Goal: Task Accomplishment & Management: Manage account settings

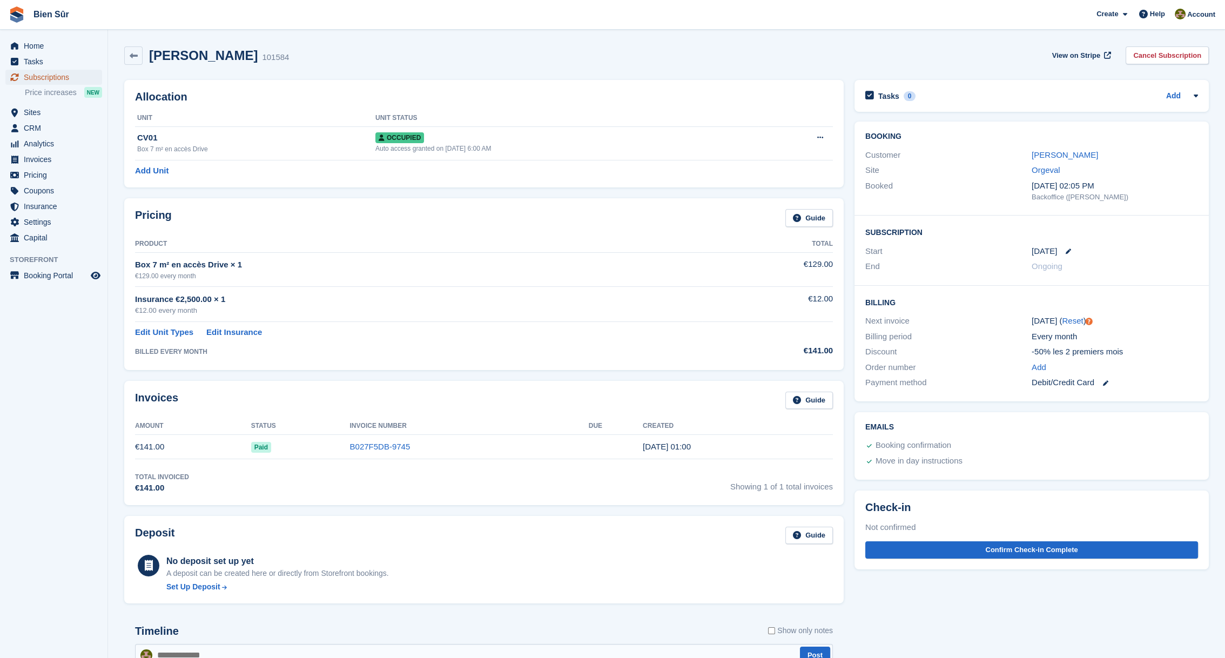
click at [41, 75] on span "Subscriptions" at bounding box center [56, 77] width 65 height 15
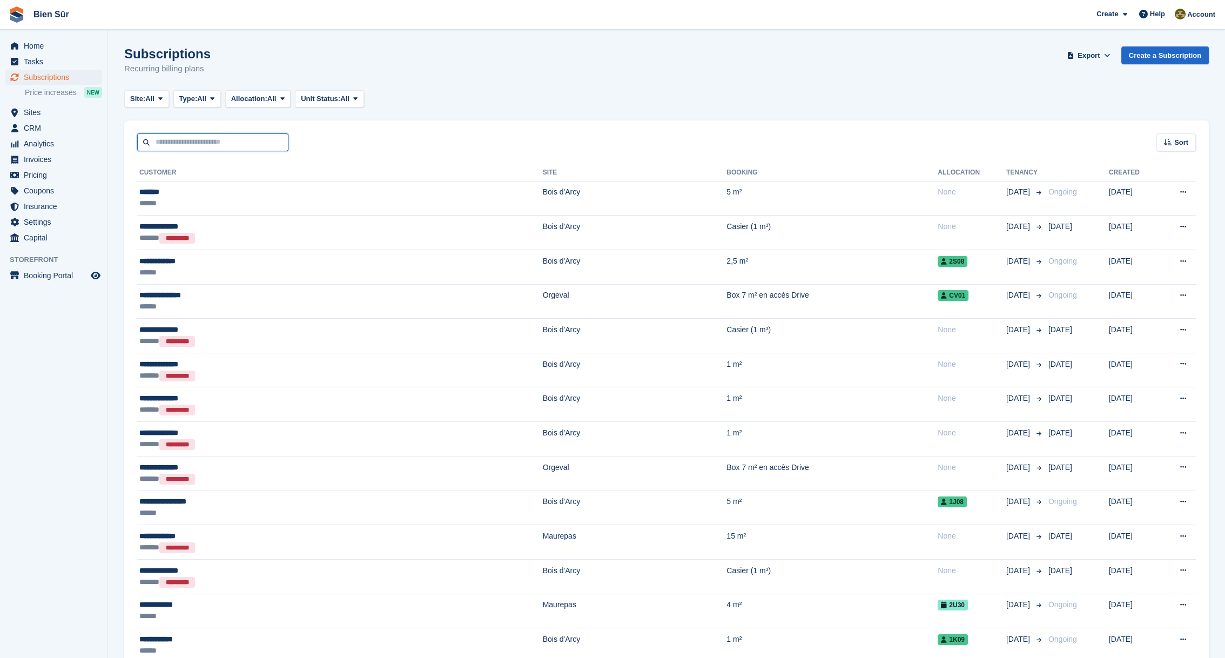
click at [261, 141] on input "text" at bounding box center [212, 142] width 151 height 18
type input "********"
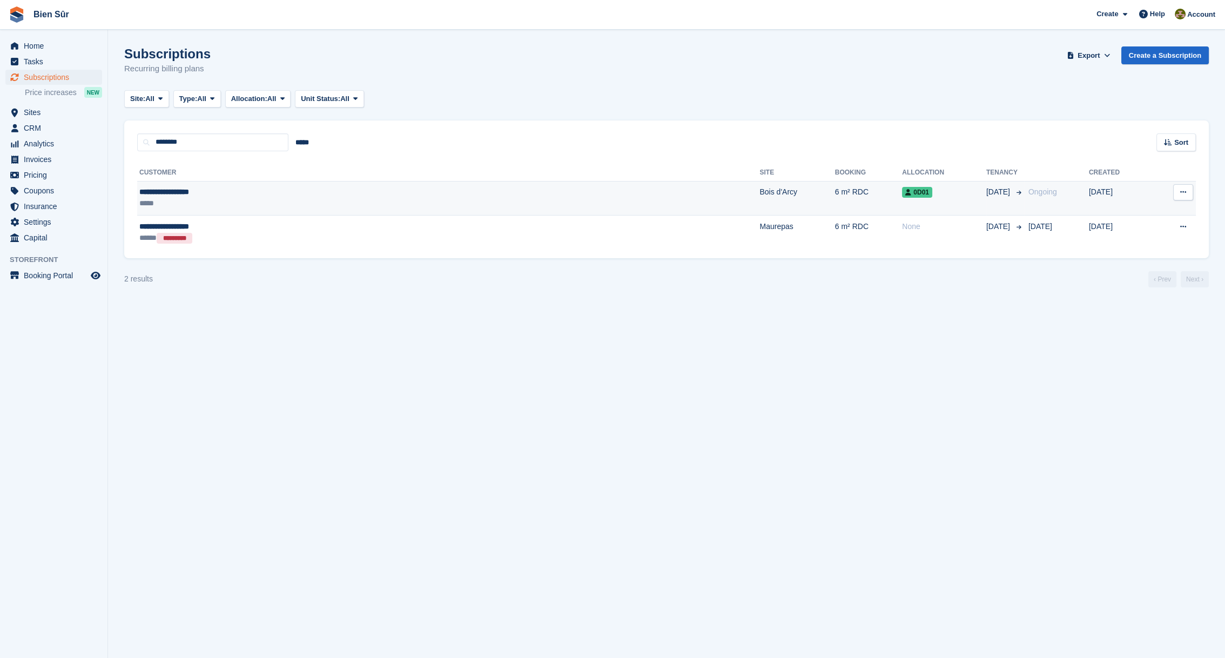
click at [229, 198] on div "*****" at bounding box center [293, 203] width 309 height 11
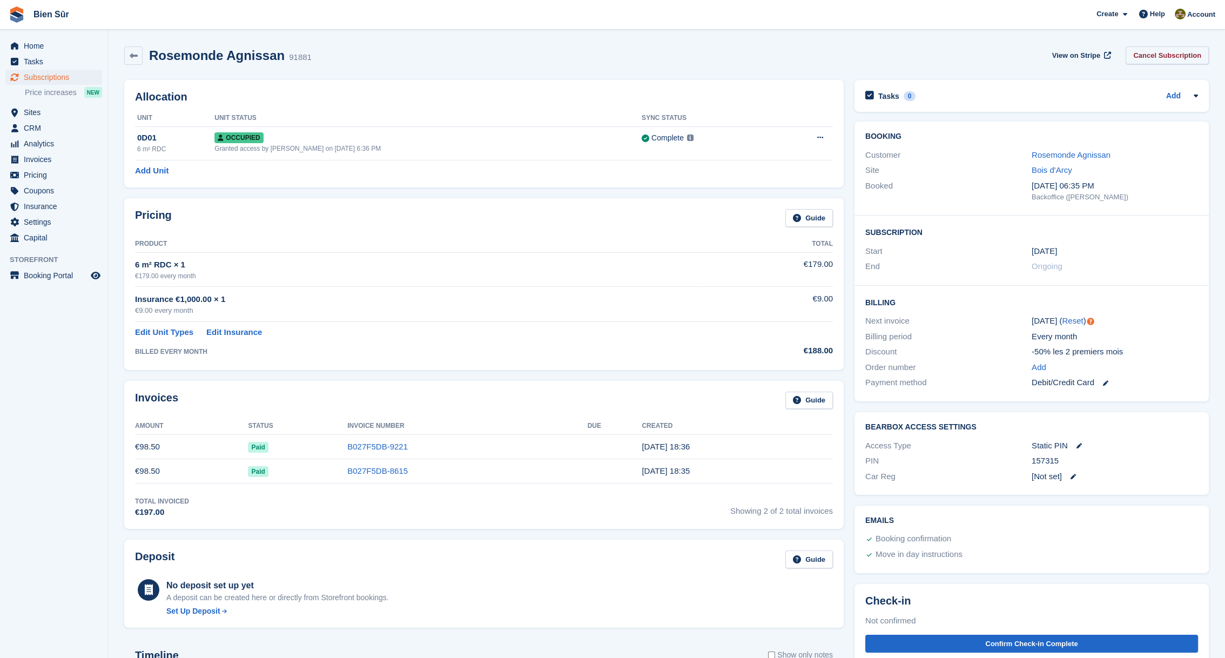
click at [1163, 56] on link "Cancel Subscription" at bounding box center [1167, 55] width 83 height 18
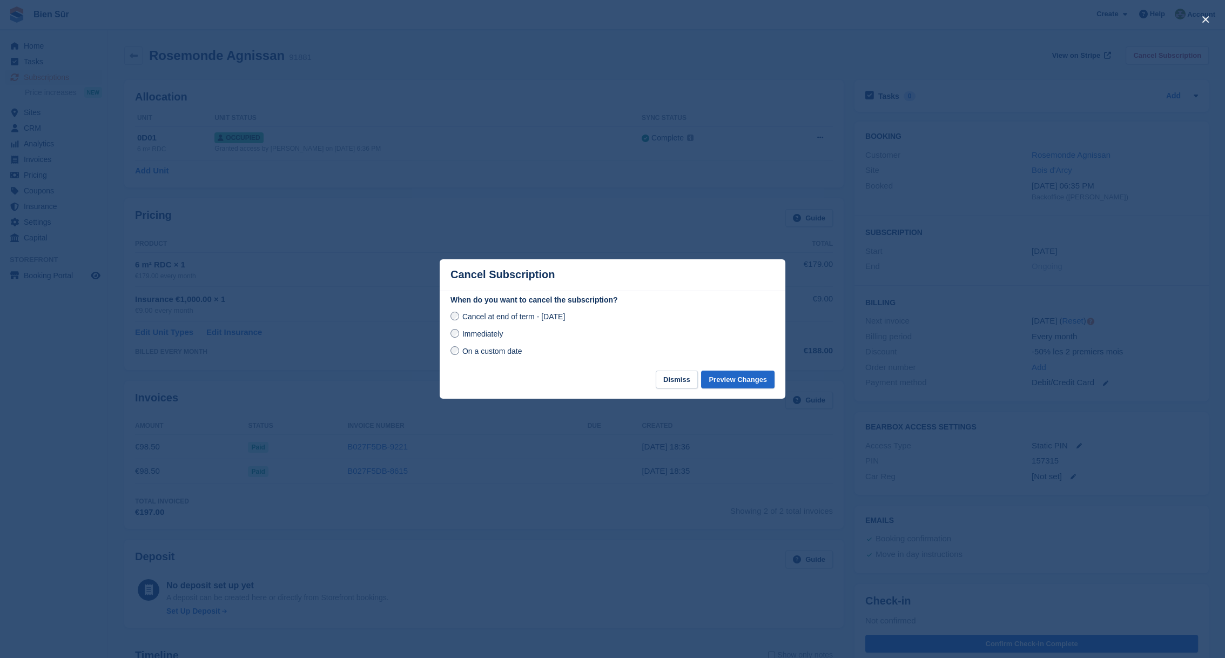
click at [492, 352] on span "On a custom date" at bounding box center [492, 351] width 60 height 9
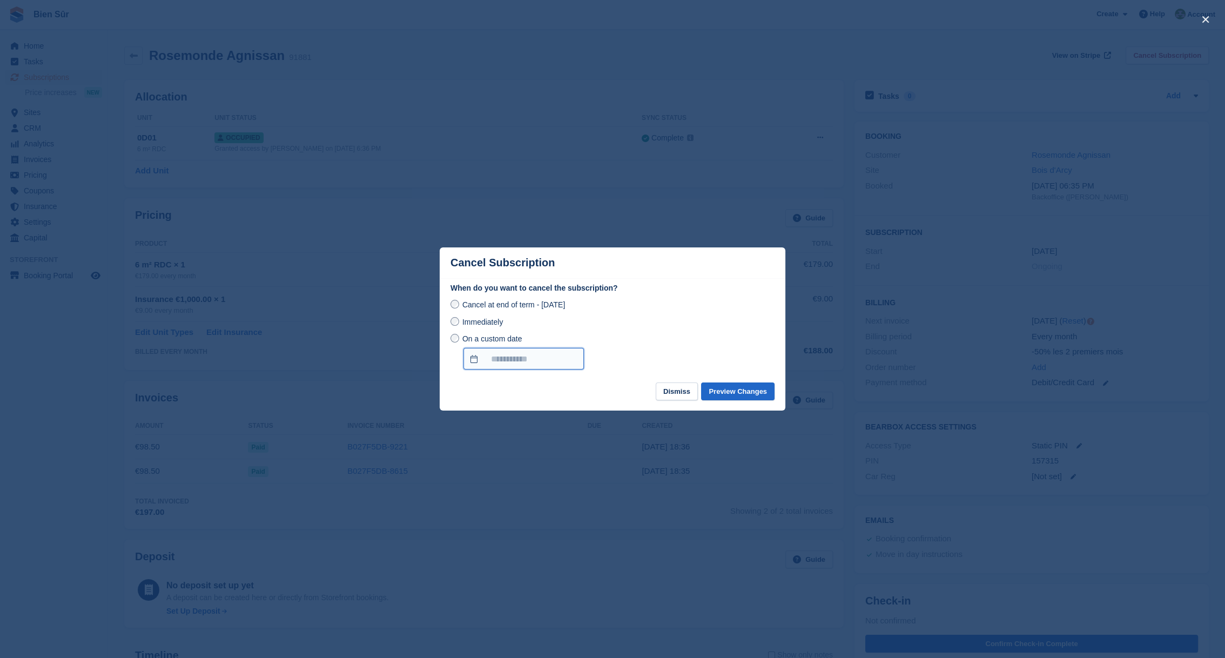
click at [510, 357] on input "On a custom date" at bounding box center [523, 359] width 120 height 22
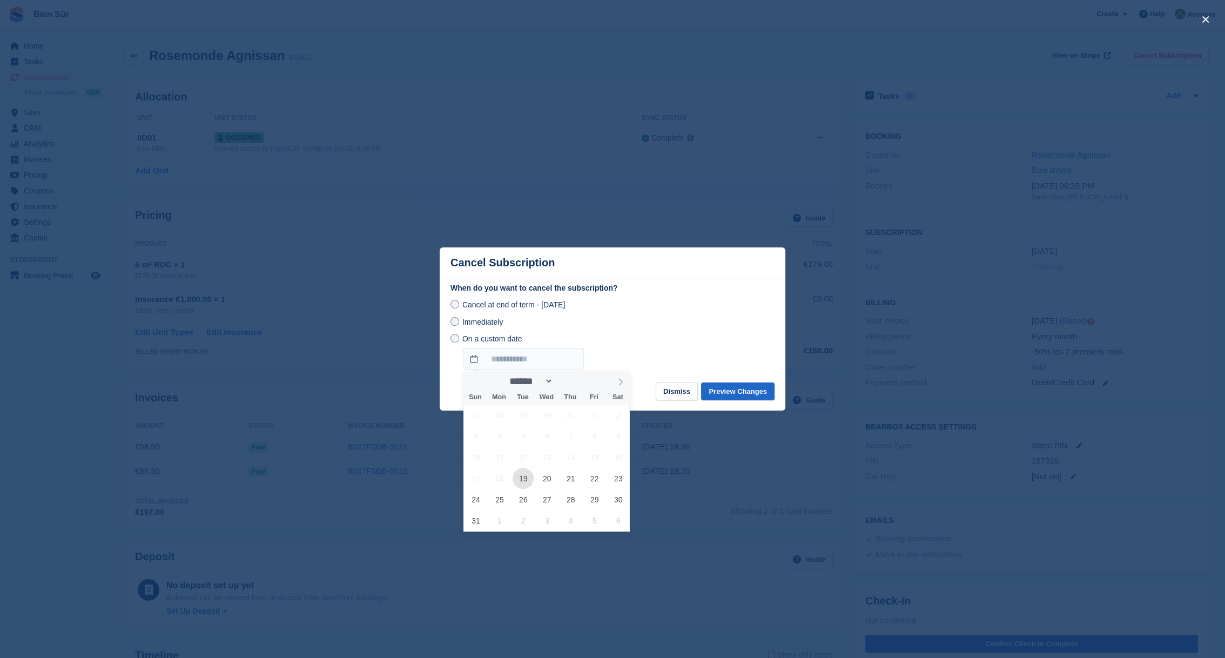
click at [523, 480] on span "19" at bounding box center [523, 478] width 21 height 21
type input "**********"
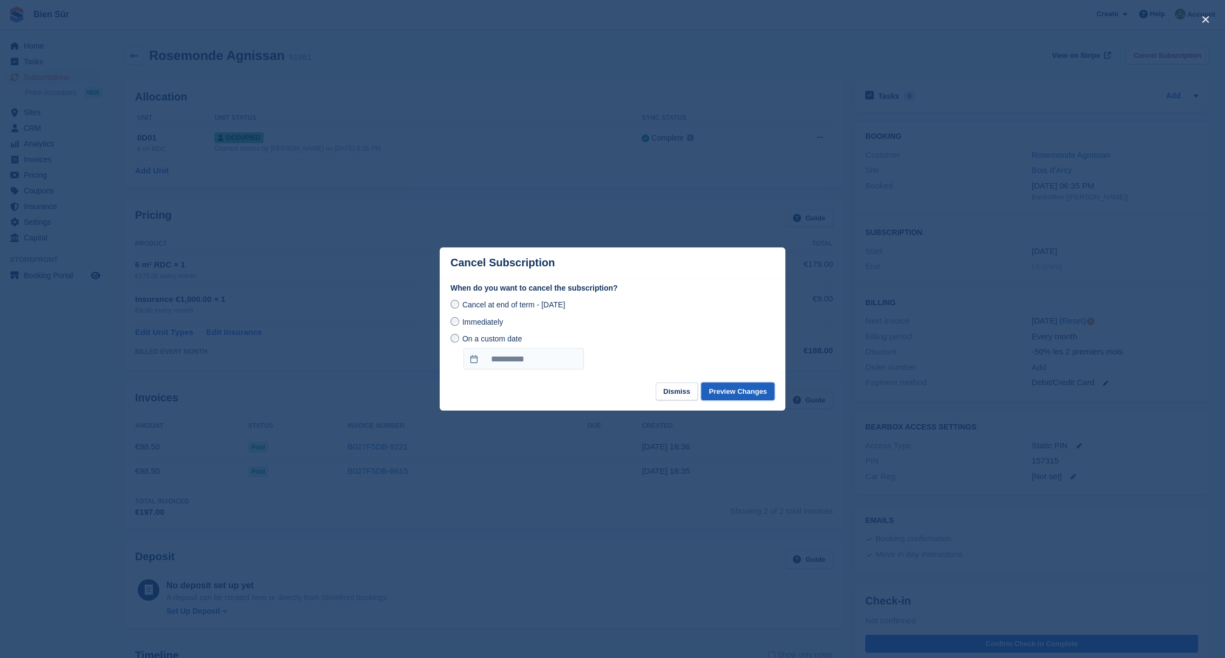
click at [744, 391] on button "Preview Changes" at bounding box center [737, 391] width 73 height 18
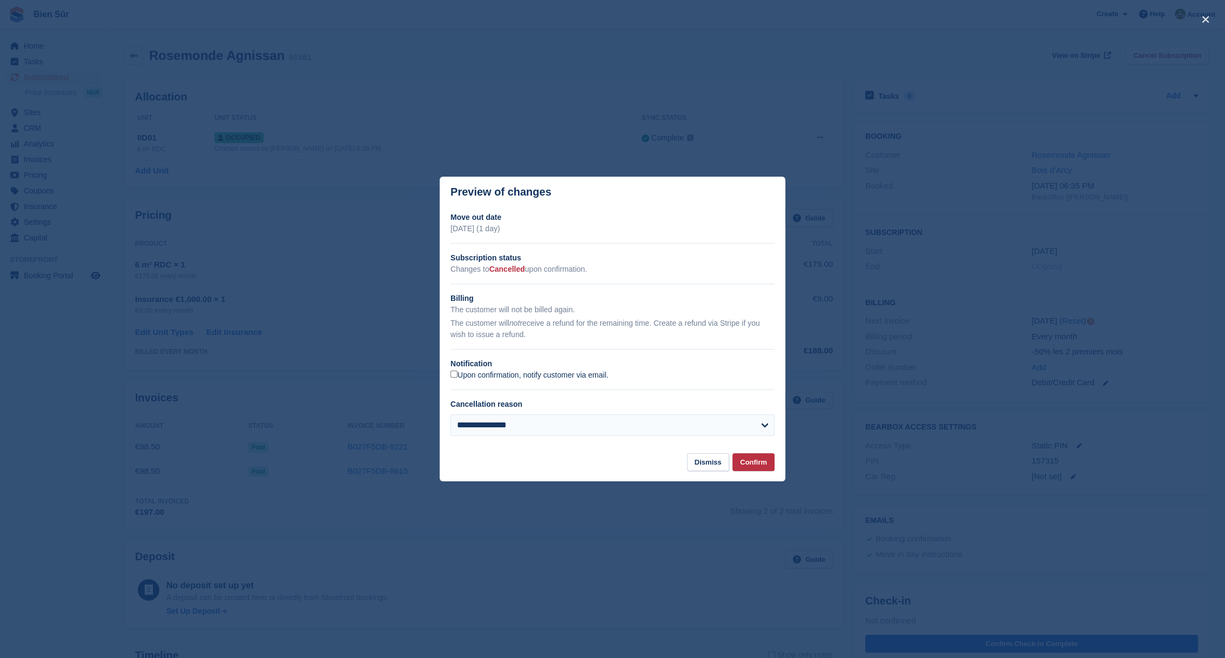
click at [548, 377] on label "Upon confirmation, notify customer via email." at bounding box center [530, 376] width 158 height 10
click at [752, 461] on button "Confirm" at bounding box center [754, 462] width 42 height 18
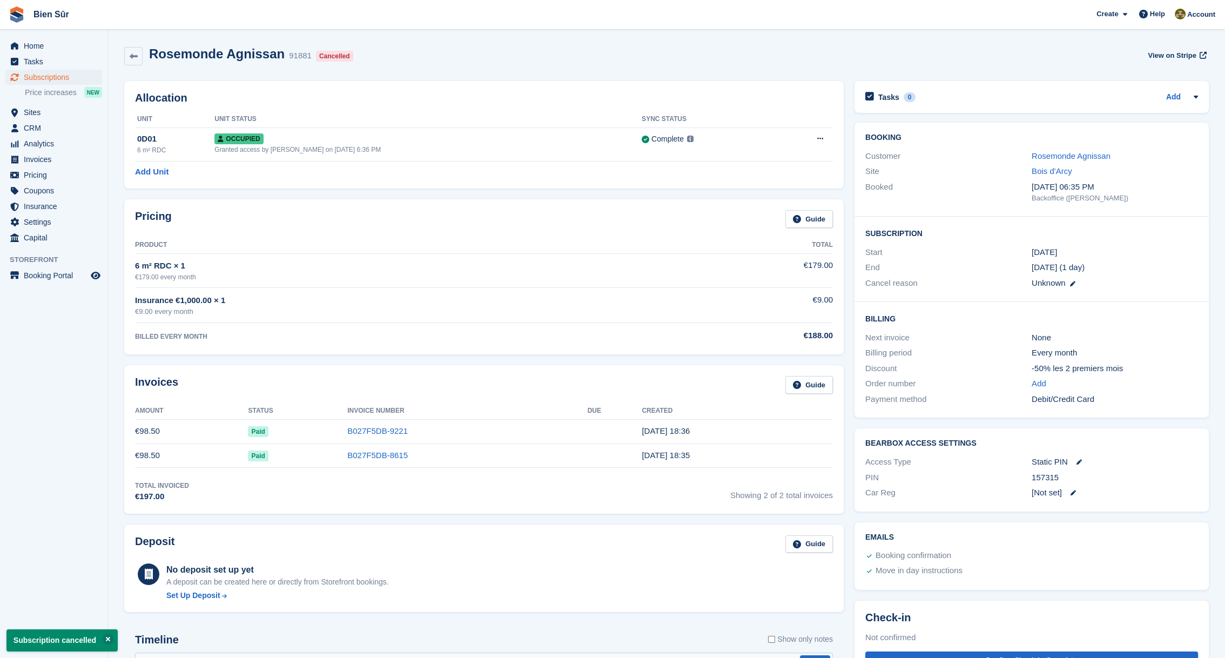
click at [461, 56] on div "Rosemonde Agnissan 91881 Cancelled View on Stripe" at bounding box center [666, 55] width 1085 height 19
click at [38, 49] on span "Home" at bounding box center [56, 45] width 65 height 15
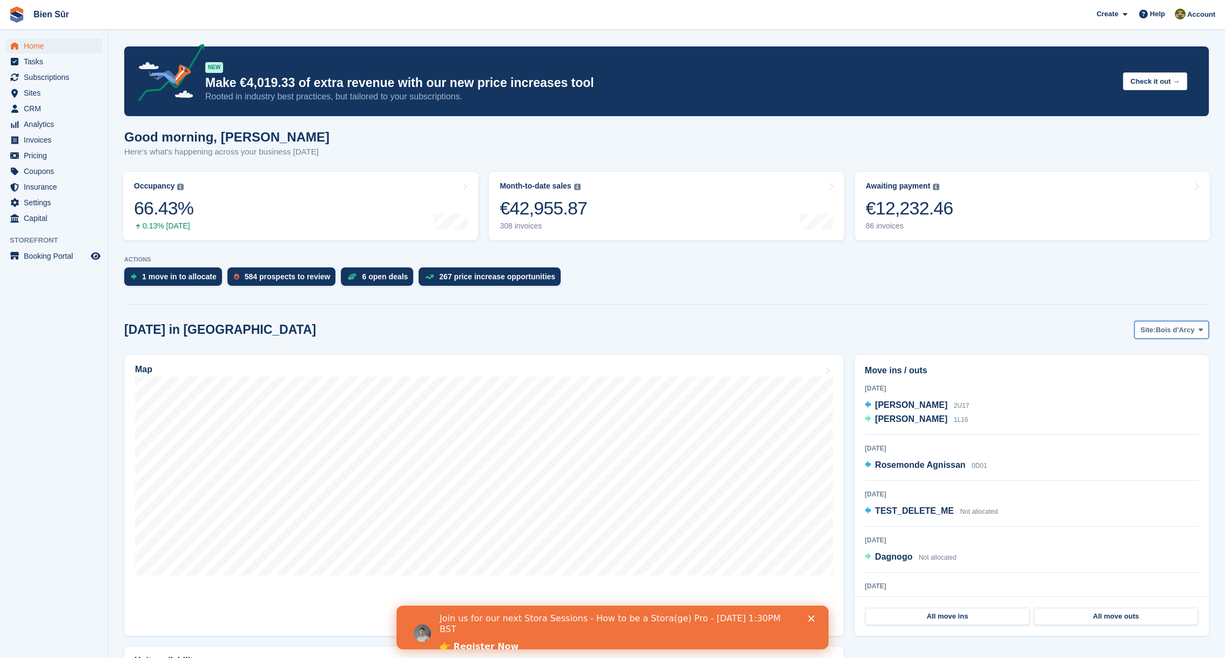
click at [1161, 330] on span "Bois d'Arcy" at bounding box center [1175, 330] width 39 height 11
click at [1104, 371] on link "Maurepas" at bounding box center [1137, 374] width 134 height 19
